Goal: Information Seeking & Learning: Check status

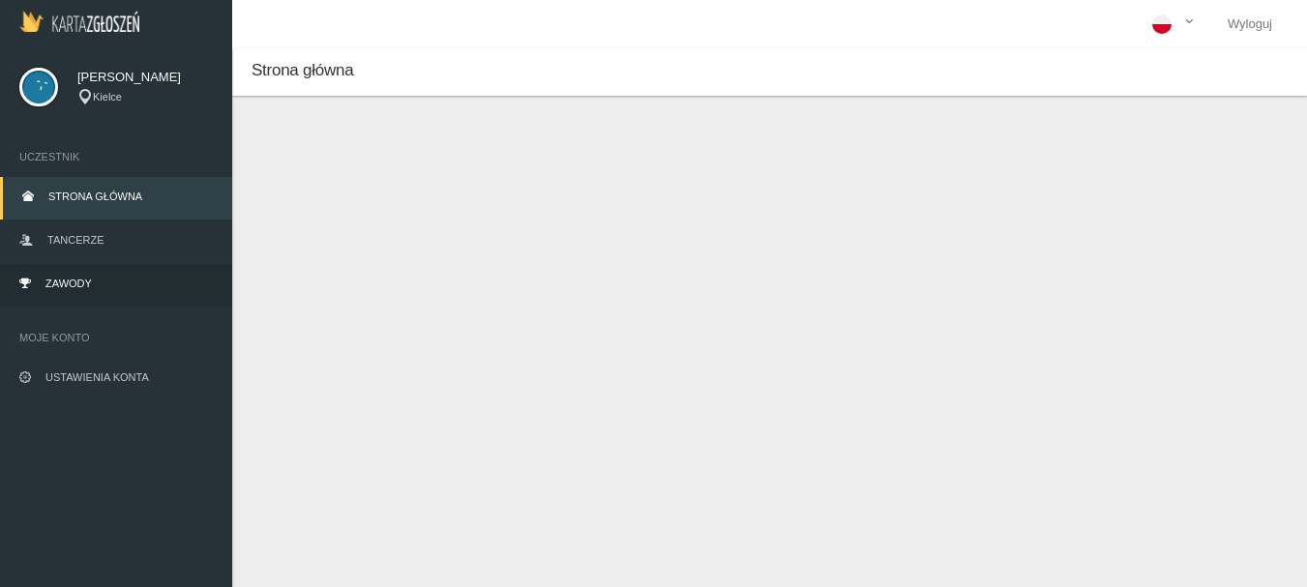
click at [70, 284] on span "Zawody" at bounding box center [68, 284] width 46 height 12
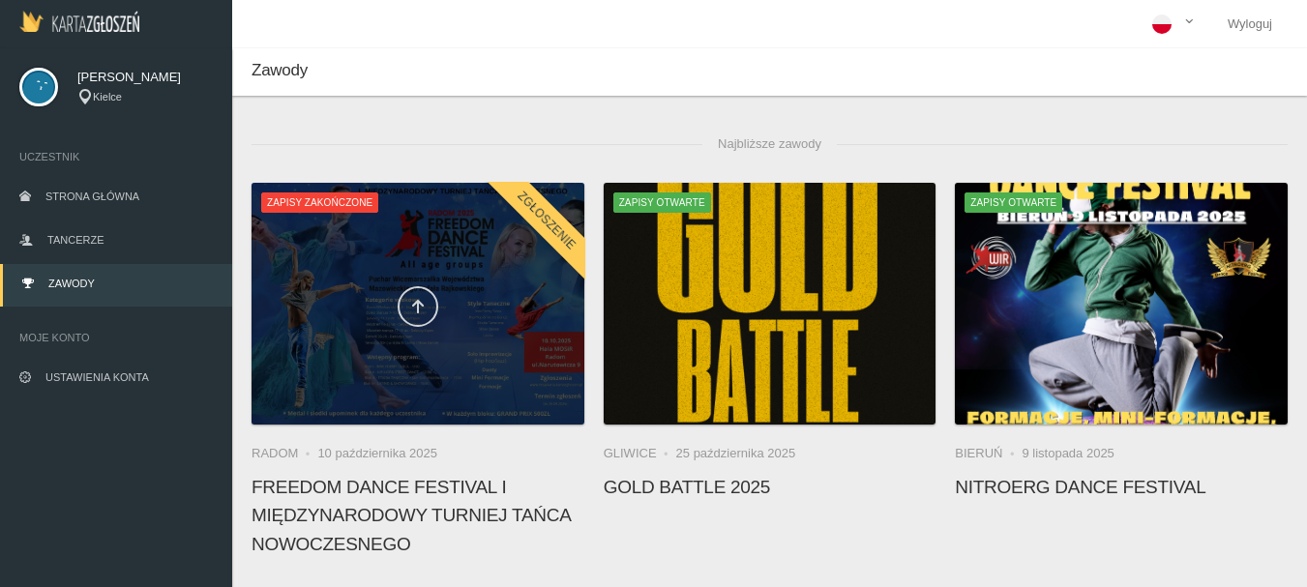
click at [417, 304] on icon at bounding box center [417, 306] width 15 height 15
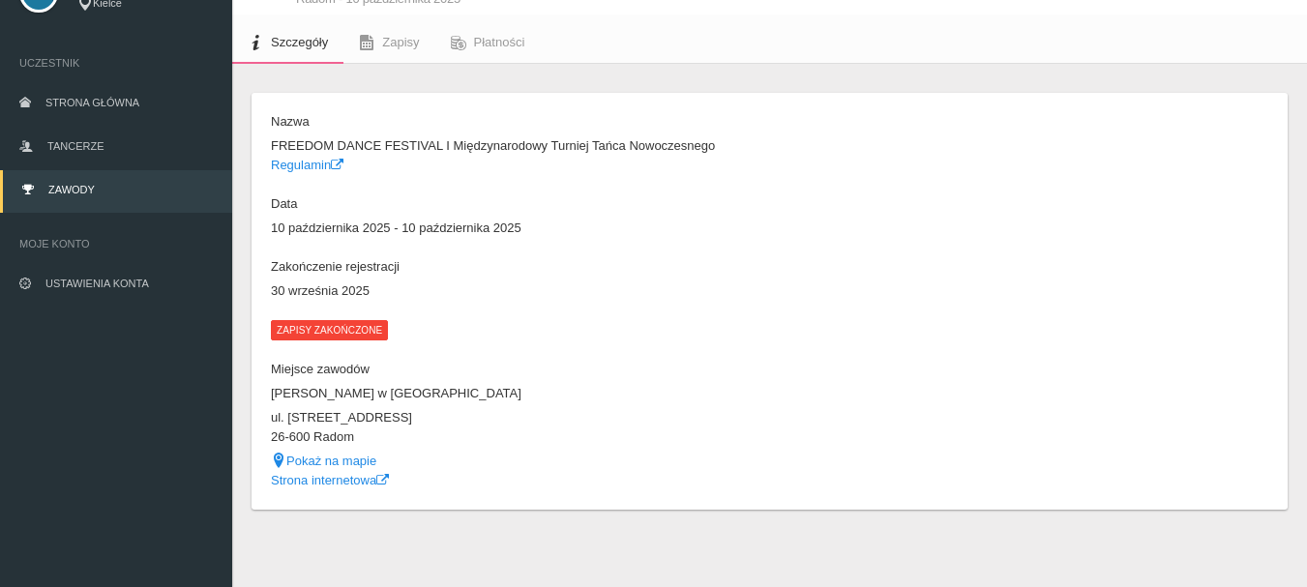
click at [330, 325] on span "Zapisy zakończone" at bounding box center [329, 329] width 117 height 19
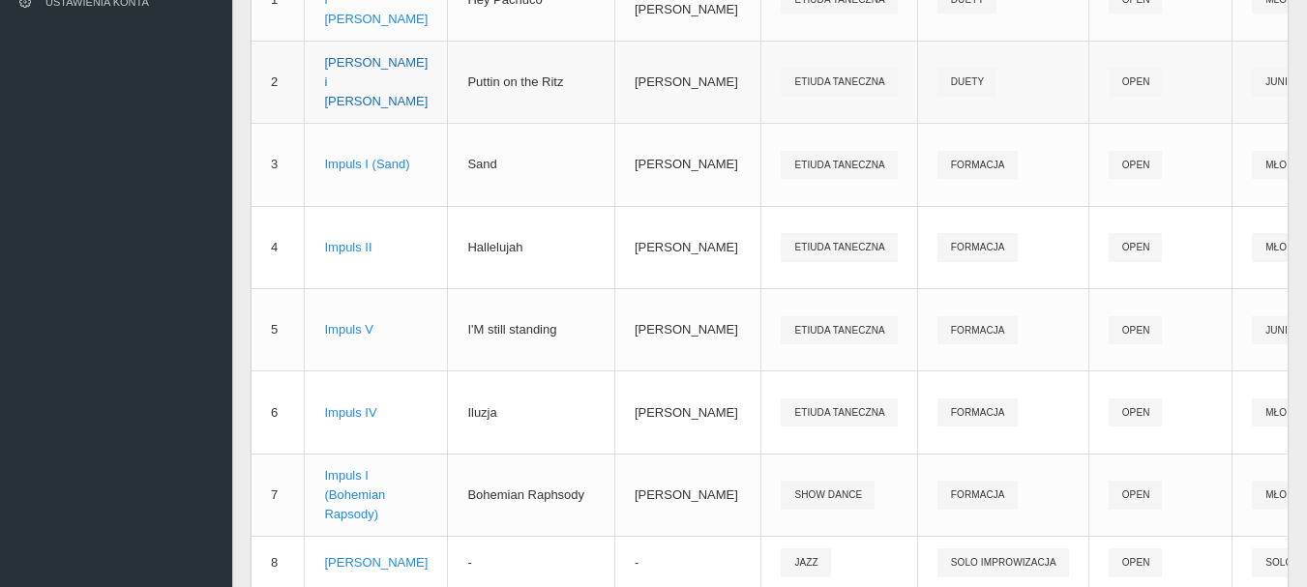
scroll to position [384, 0]
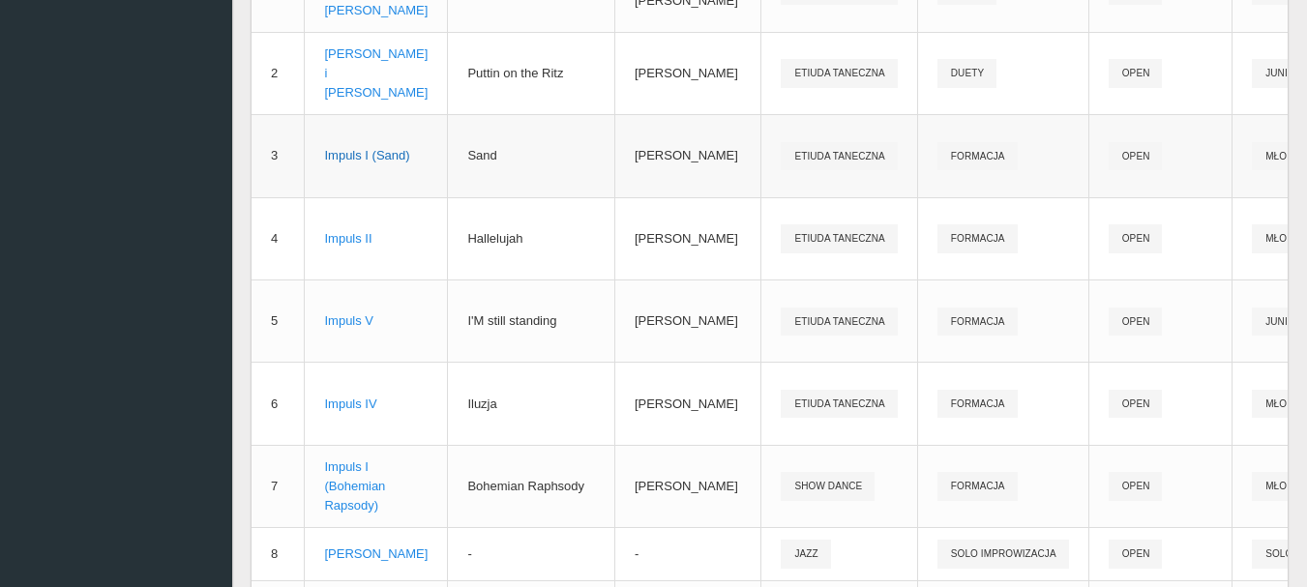
click at [341, 150] on div "Impuls I (Sand)" at bounding box center [376, 155] width 104 height 19
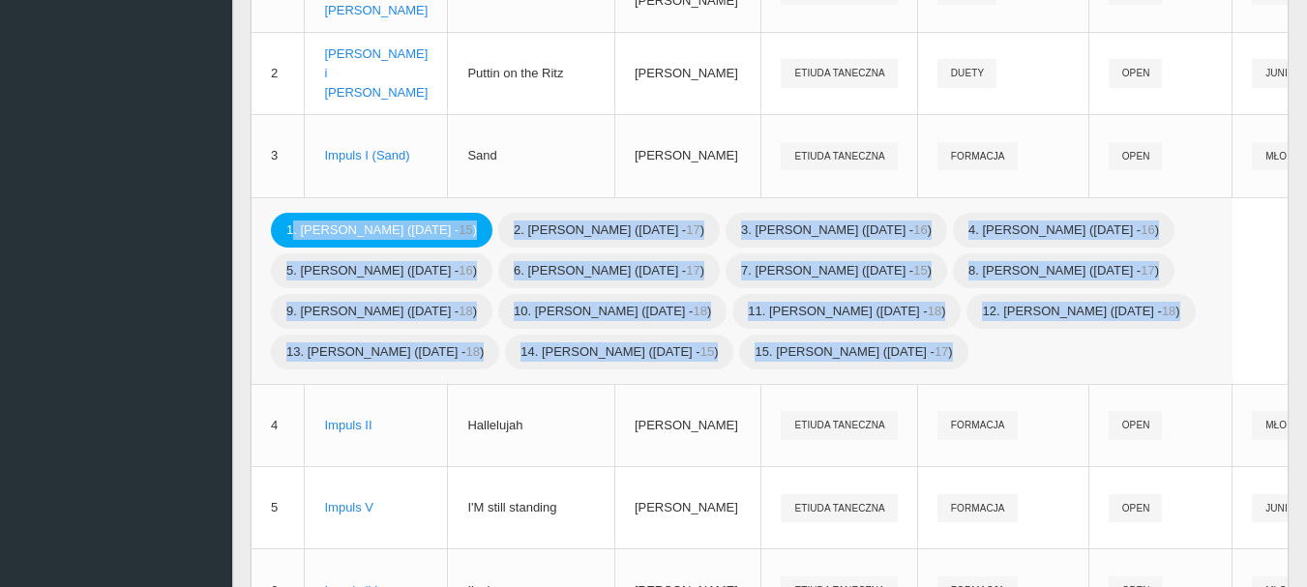
drag, startPoint x: 1020, startPoint y: 388, endPoint x: 281, endPoint y: 232, distance: 755.5
click at [281, 232] on div "1. [PERSON_NAME] ([DATE] - 15 ) 2. [PERSON_NAME] ([DATE] - 17 ) 3. [PERSON_NAME…" at bounding box center [742, 291] width 942 height 163
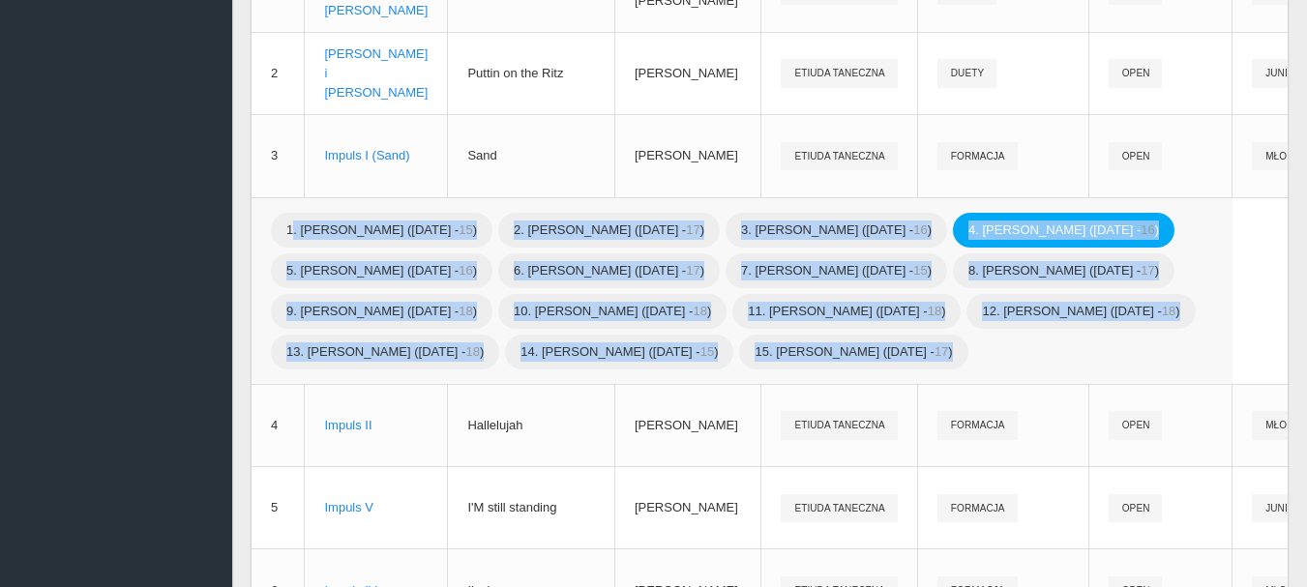
copy div "1. [PERSON_NAME] ([DATE] - 15 ) 2. [PERSON_NAME] ([DATE] - 17 ) 3. [PERSON_NAME…"
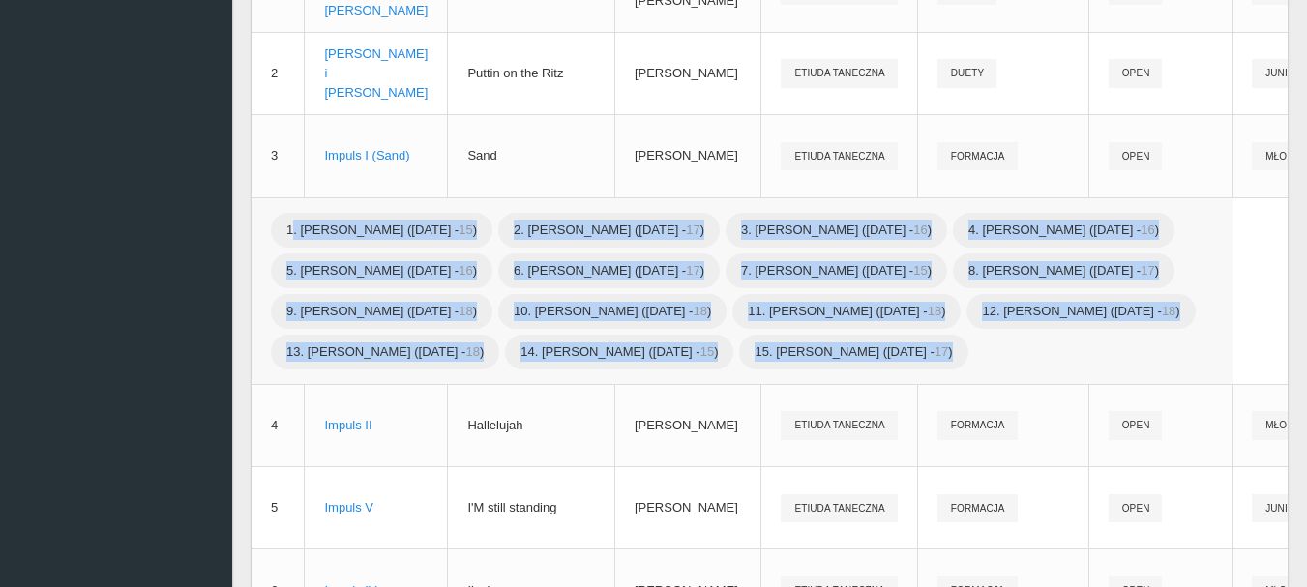
click at [1091, 301] on div "1. [PERSON_NAME] ([DATE] - 15 ) 2. [PERSON_NAME] ([DATE] - 17 ) 3. [PERSON_NAME…" at bounding box center [742, 291] width 942 height 163
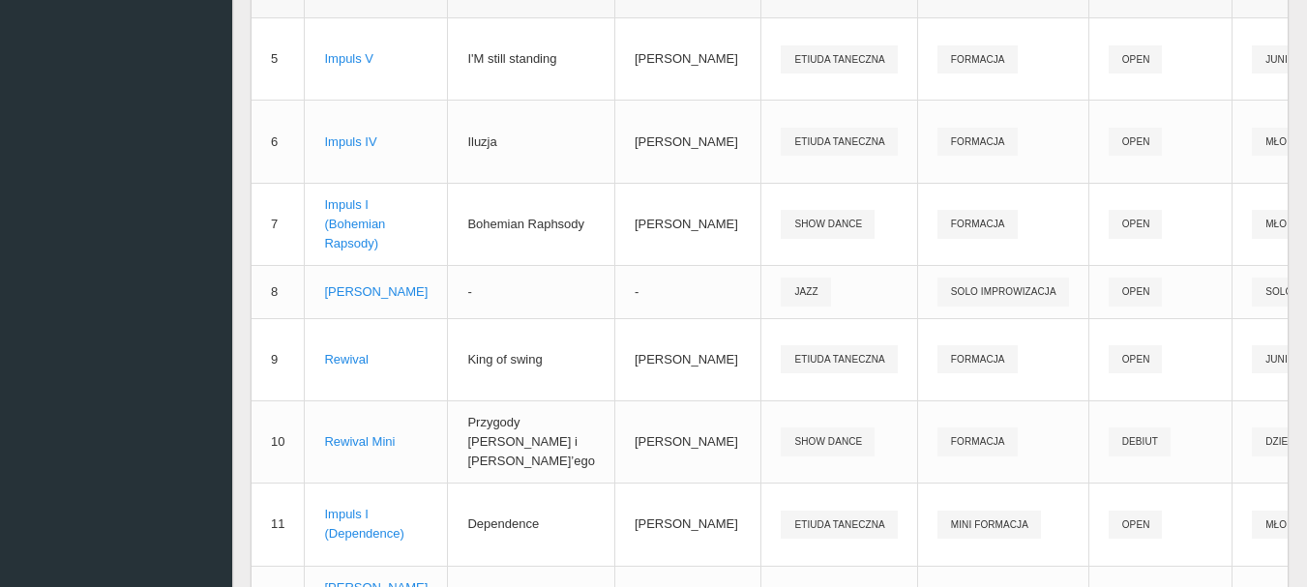
scroll to position [868, 0]
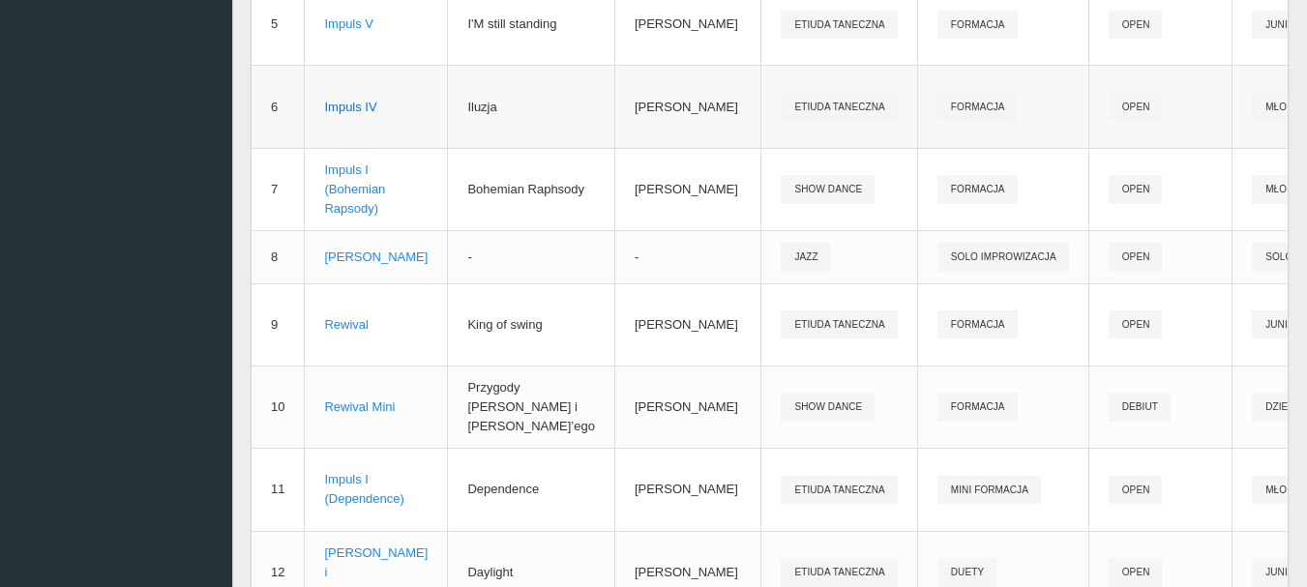
click at [353, 117] on div "Impuls IV" at bounding box center [376, 107] width 104 height 19
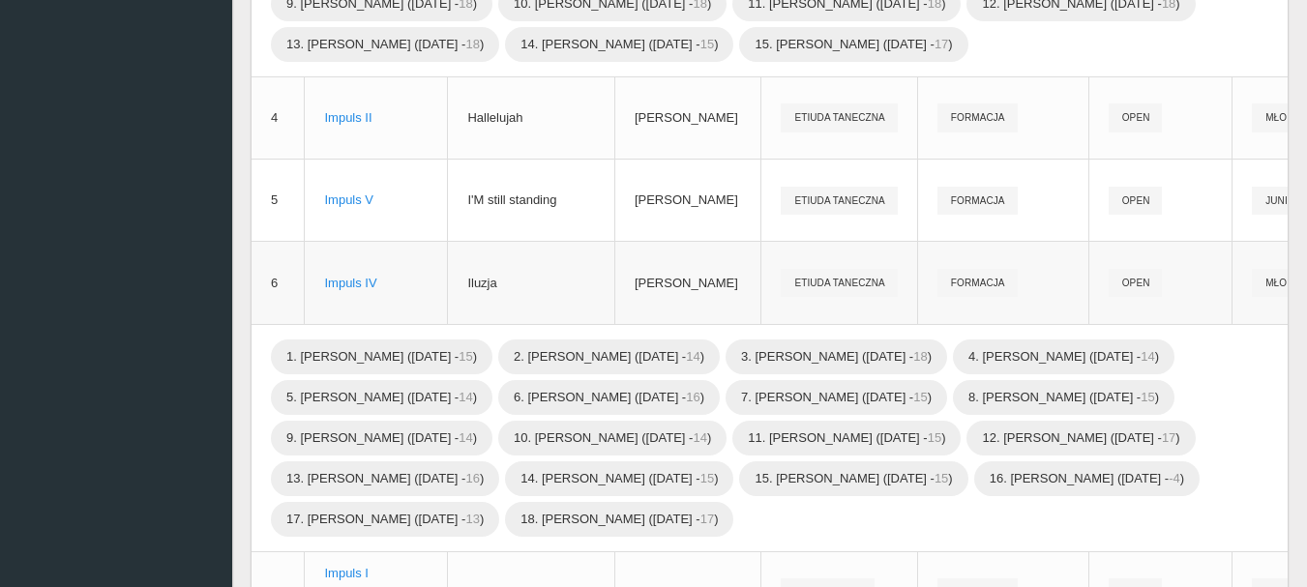
scroll to position [651, 0]
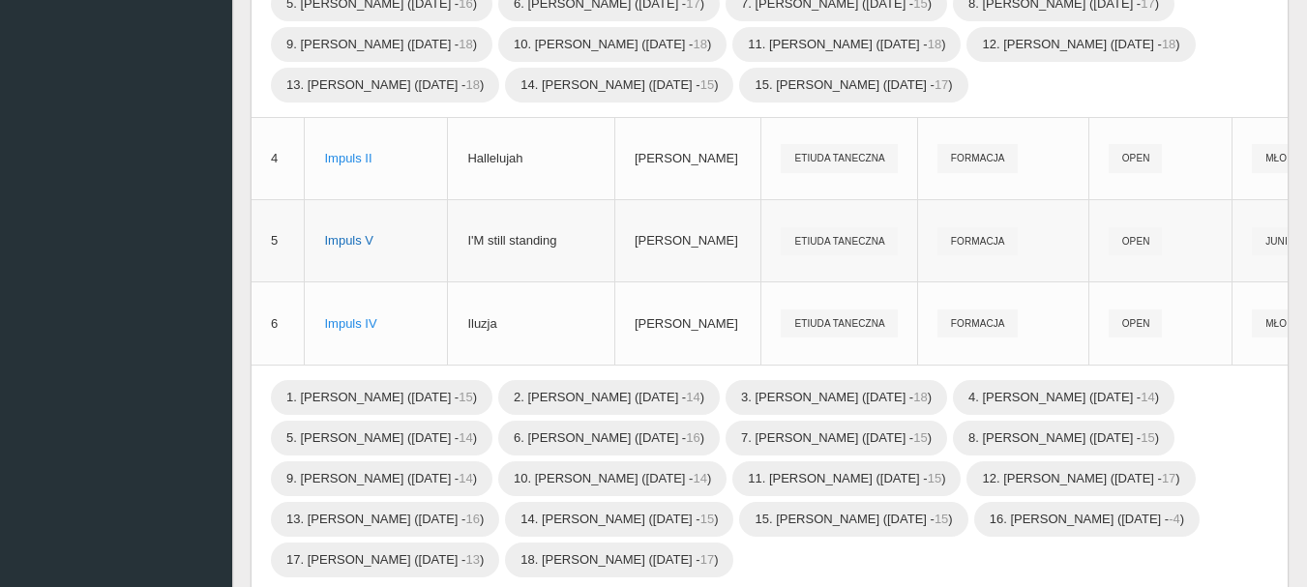
click at [350, 251] on div "Impuls V" at bounding box center [376, 240] width 104 height 19
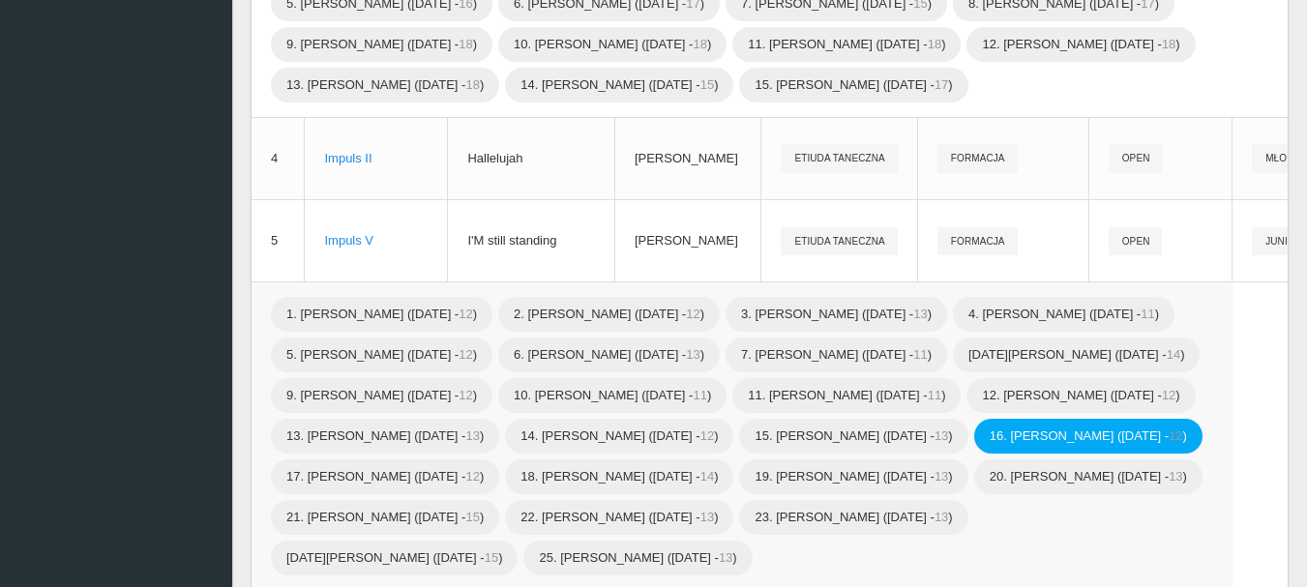
scroll to position [941, 0]
